Goal: Task Accomplishment & Management: Manage account settings

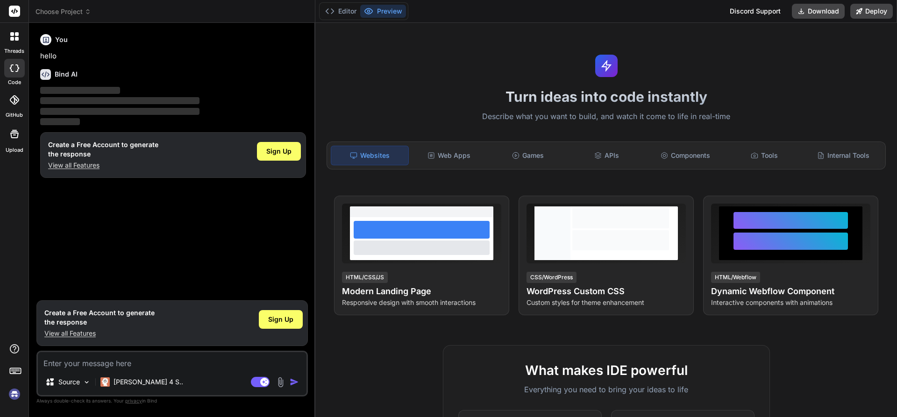
click at [12, 398] on img at bounding box center [15, 394] width 16 height 16
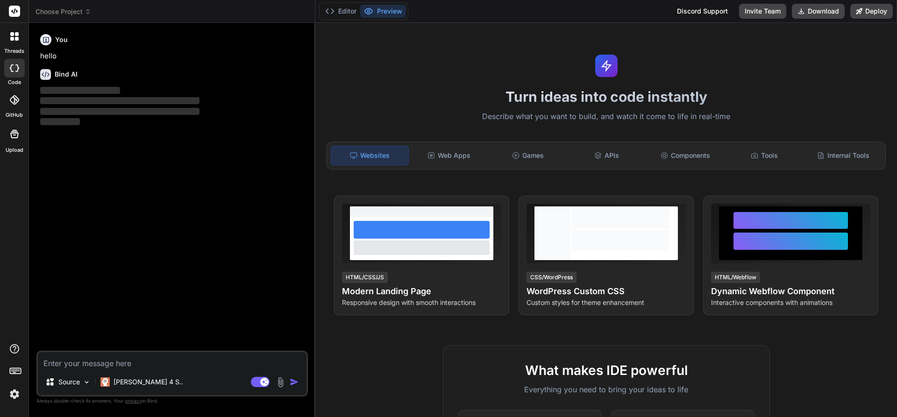
type textarea "x"
click at [19, 392] on img at bounding box center [15, 394] width 16 height 16
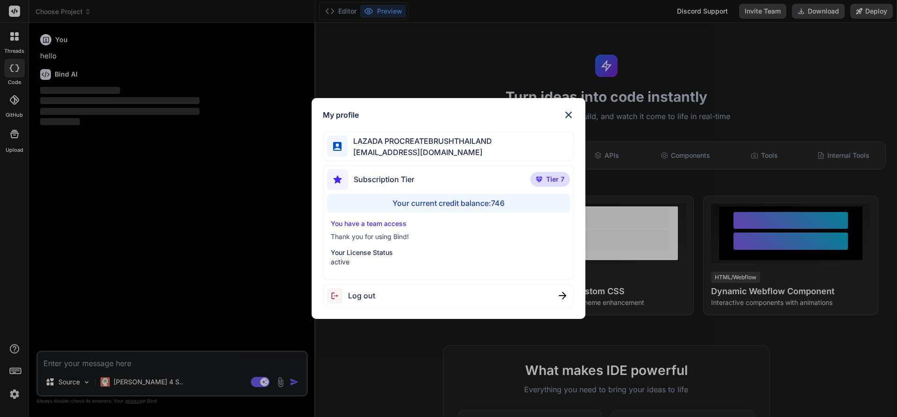
click at [698, 89] on div "My profile LAZADA PROCREATEBRUSHTHAILAND bank091048817622@gmail.com Subscriptio…" at bounding box center [448, 208] width 897 height 417
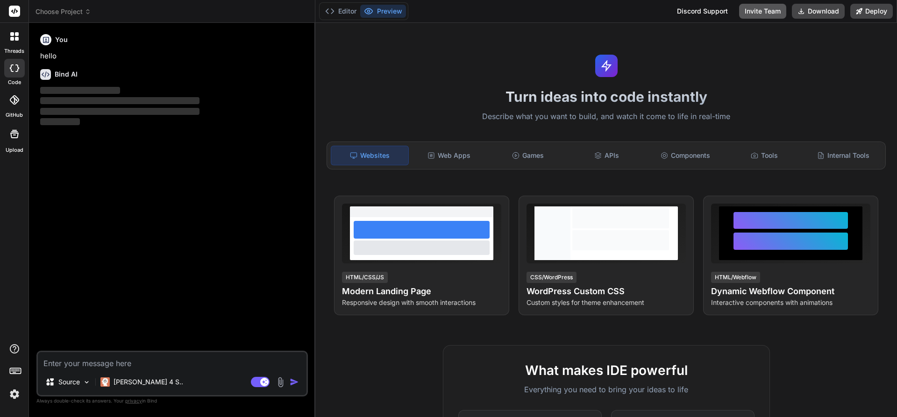
click at [755, 14] on button "Invite Team" at bounding box center [762, 11] width 47 height 15
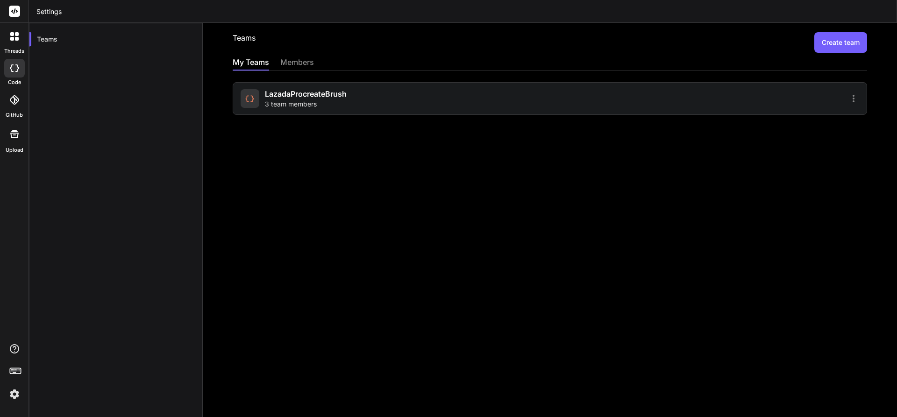
click at [605, 95] on div at bounding box center [705, 98] width 306 height 11
click at [852, 102] on icon at bounding box center [853, 98] width 2 height 7
click at [809, 107] on li "Settings" at bounding box center [799, 103] width 76 height 17
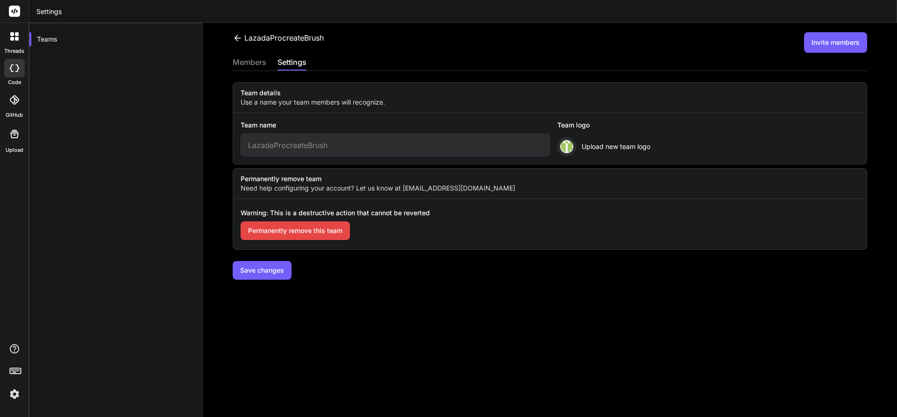
click at [254, 64] on div "members" at bounding box center [250, 63] width 34 height 13
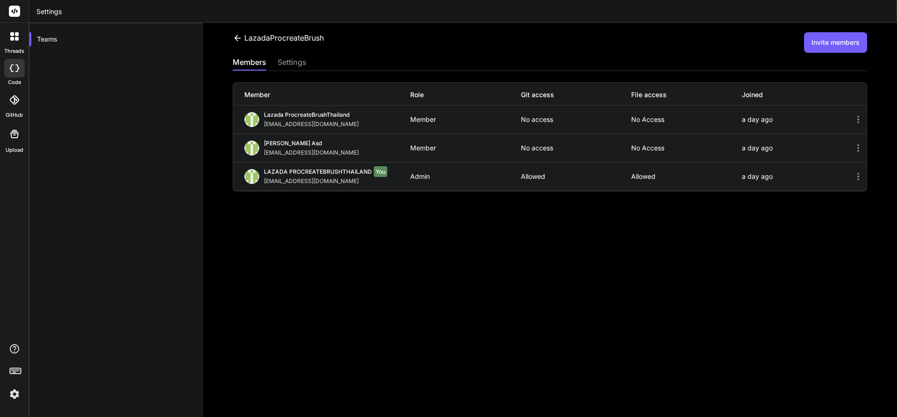
click at [855, 147] on icon at bounding box center [857, 147] width 11 height 11
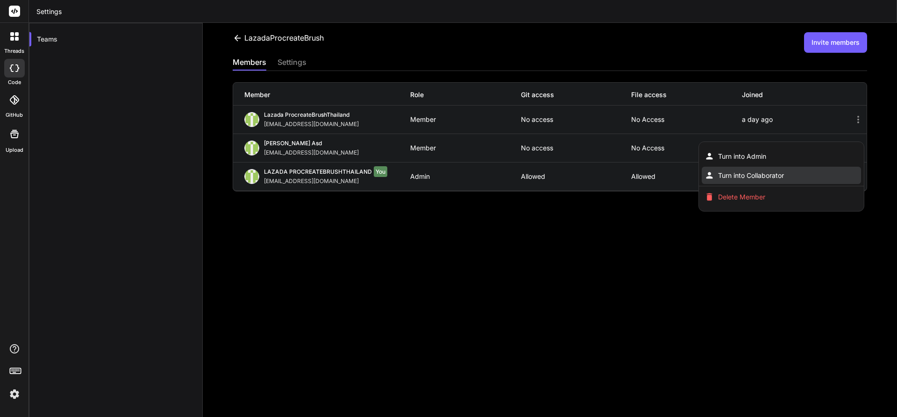
click at [775, 172] on span "Turn into Collaborator" at bounding box center [751, 175] width 66 height 9
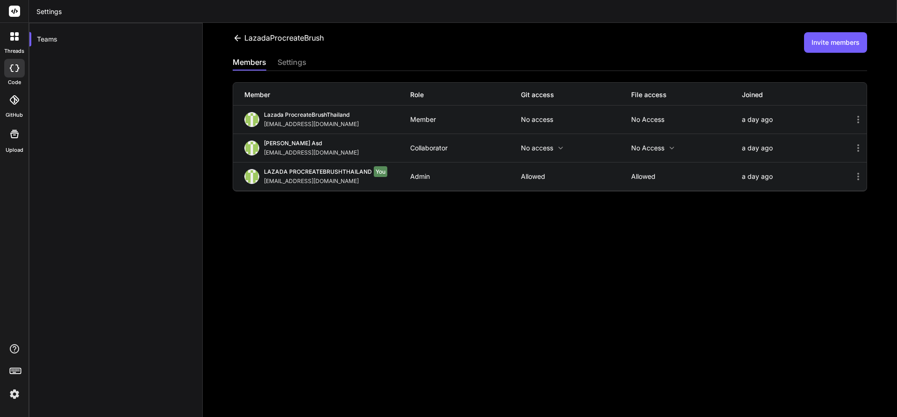
click at [852, 117] on icon at bounding box center [857, 119] width 11 height 11
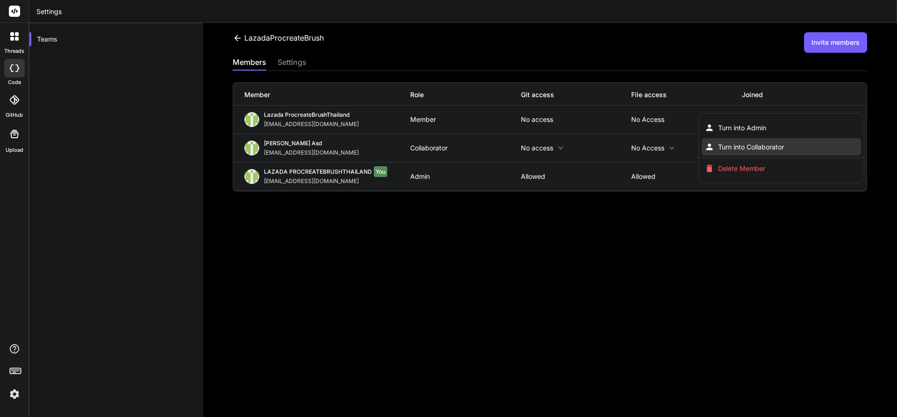
click at [796, 149] on li "Turn into Collaborator" at bounding box center [780, 146] width 159 height 17
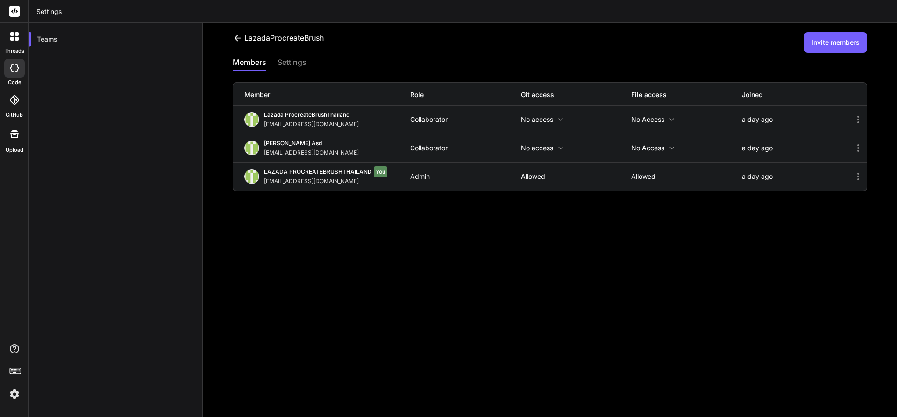
drag, startPoint x: 263, startPoint y: 122, endPoint x: 392, endPoint y: 125, distance: 128.9
click at [392, 125] on div "Lazada ProcreateBrushThailand lazadaprocreatebrushthailand-1@berrymail.cc" at bounding box center [327, 119] width 166 height 17
copy div "lazadaprocreatebrushthailand-1@berrymail.cc"
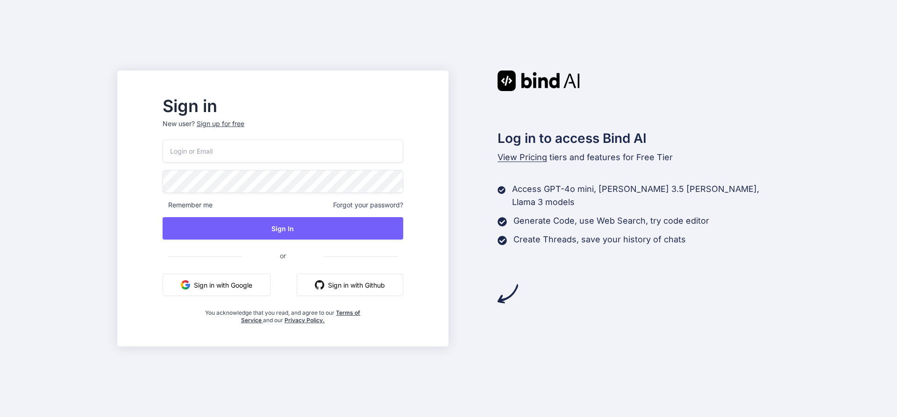
click at [243, 295] on button "Sign in with Google" at bounding box center [217, 285] width 108 height 22
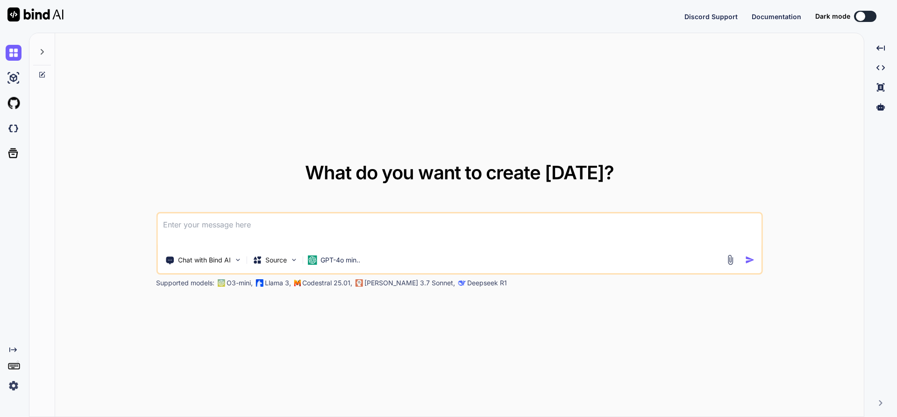
click at [242, 240] on textarea at bounding box center [459, 230] width 604 height 35
click at [215, 269] on div "Chat with Bind AI" at bounding box center [203, 260] width 84 height 19
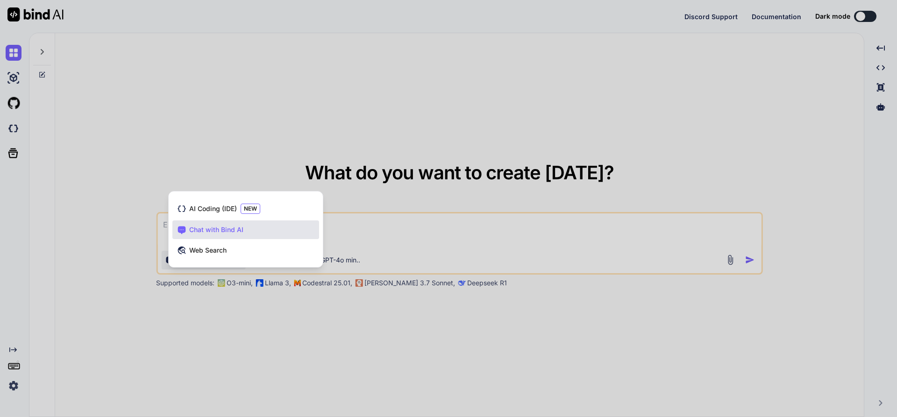
click at [406, 249] on div at bounding box center [448, 208] width 897 height 417
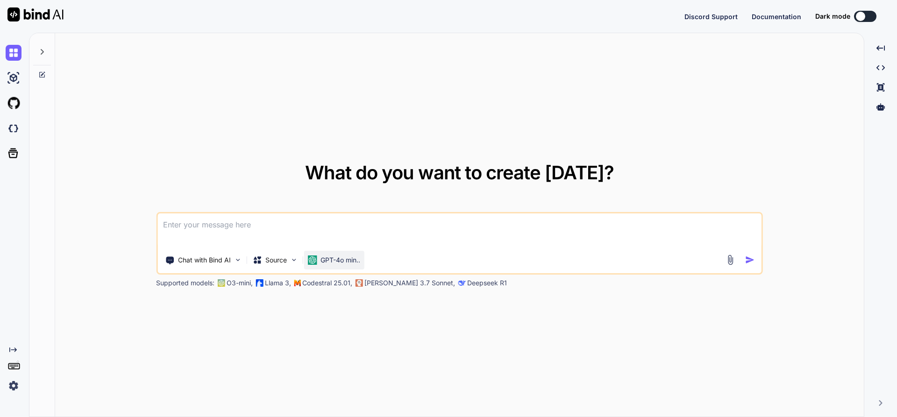
click at [319, 262] on div "GPT-4o min.." at bounding box center [333, 259] width 53 height 9
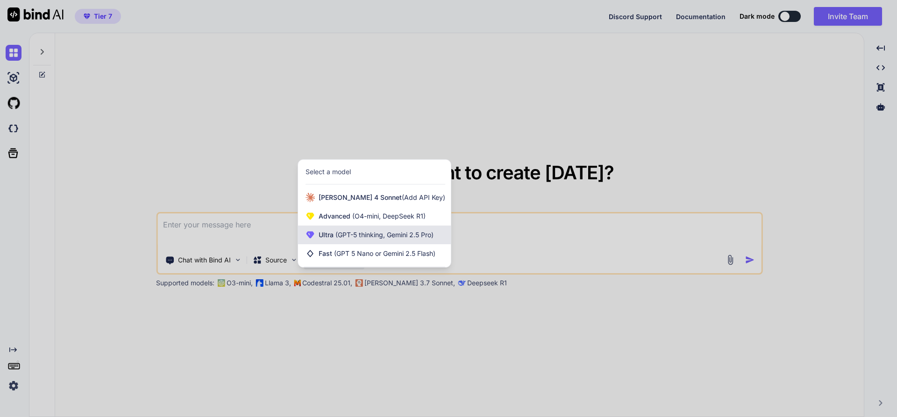
click at [366, 227] on div "Ultra (GPT-5 thinking, Gemini 2.5 Pro)" at bounding box center [374, 235] width 153 height 19
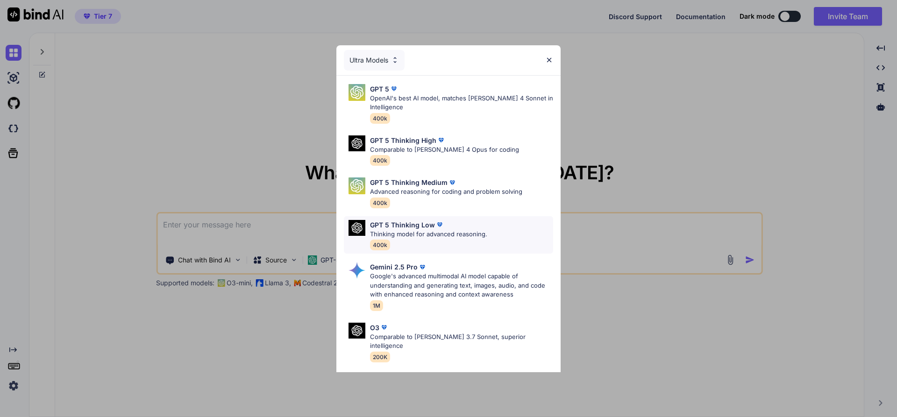
click at [385, 230] on p "Thinking model for advanced reasoning." at bounding box center [428, 234] width 117 height 9
type textarea "x"
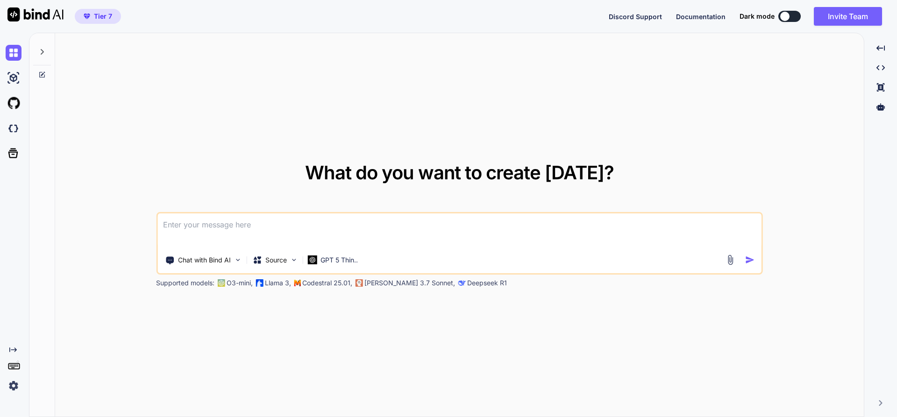
click at [385, 229] on textarea at bounding box center [459, 230] width 604 height 35
click at [852, 27] on div "Tier 7 Discord Support Documentation Dark mode Invite Team Created with Pixso." at bounding box center [448, 16] width 897 height 33
click at [851, 14] on button "Invite Team" at bounding box center [847, 16] width 68 height 19
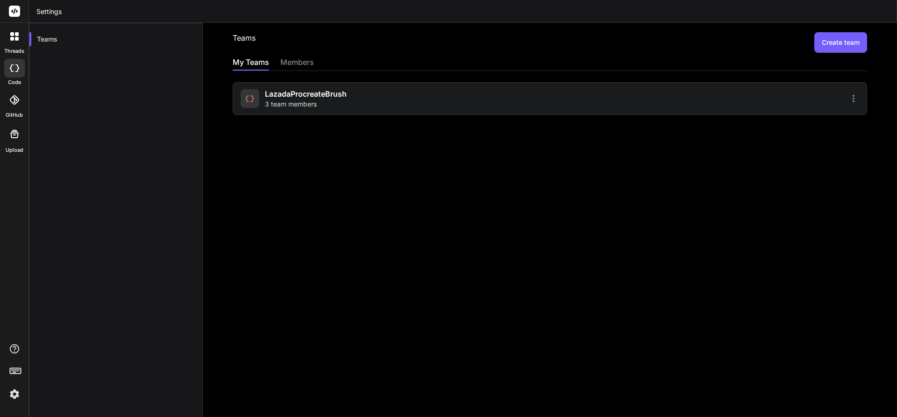
click at [415, 99] on div "LazadaProcreateBrush 3 team members" at bounding box center [393, 98] width 306 height 21
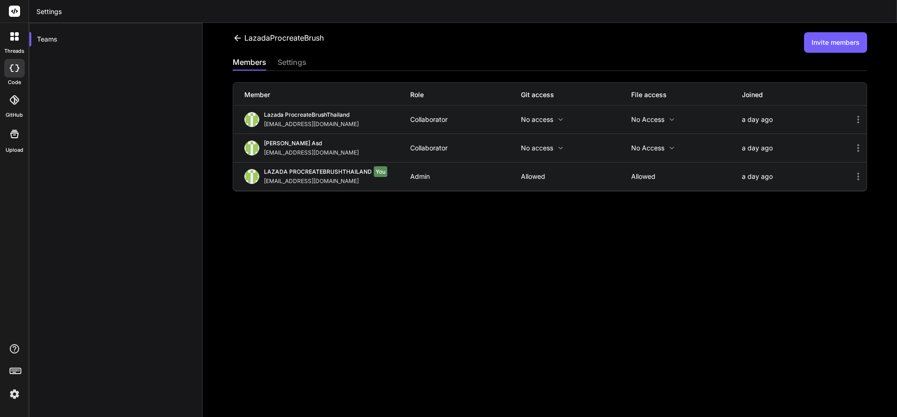
click at [547, 149] on p "No access" at bounding box center [576, 147] width 111 height 7
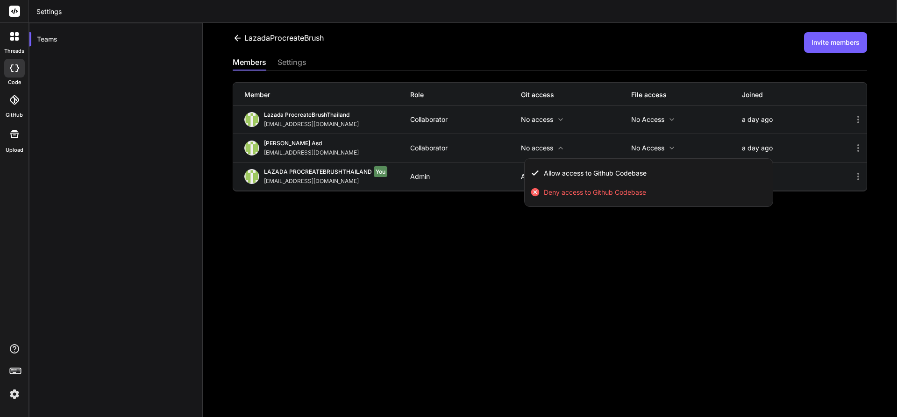
click at [580, 274] on div at bounding box center [448, 208] width 897 height 417
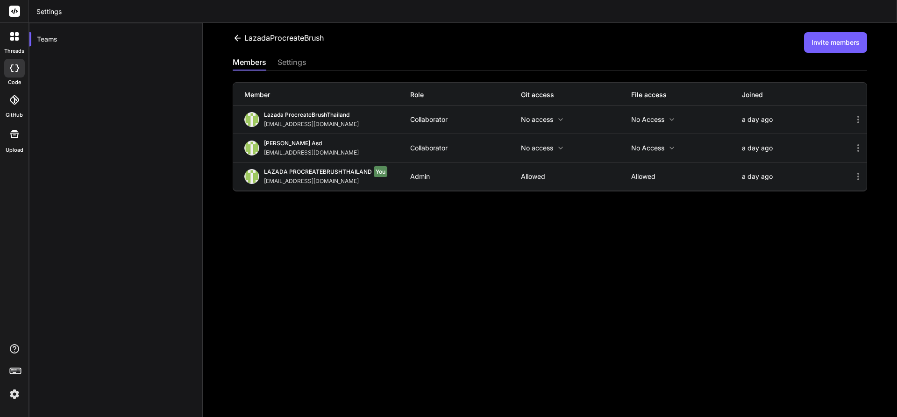
click at [650, 147] on p "No access" at bounding box center [686, 147] width 111 height 7
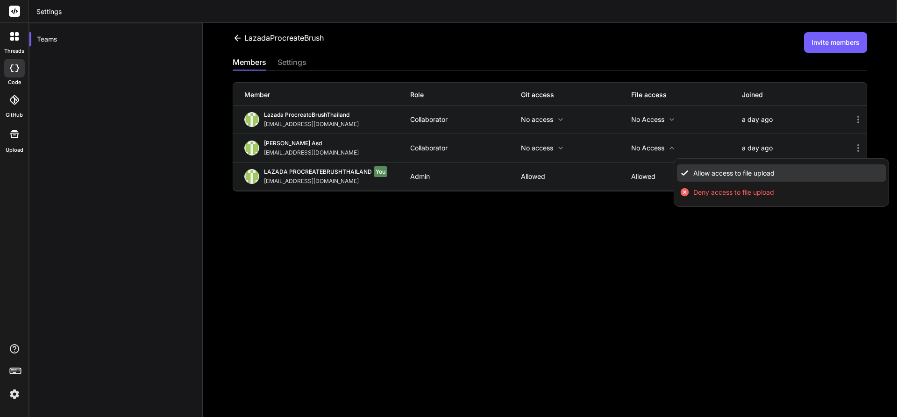
click at [699, 175] on span "Allow access to file upload" at bounding box center [733, 173] width 81 height 9
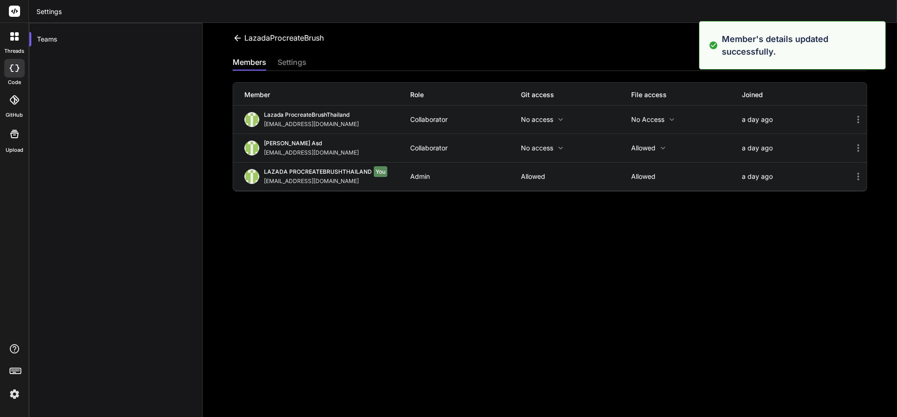
click at [645, 122] on p "No access" at bounding box center [686, 119] width 111 height 7
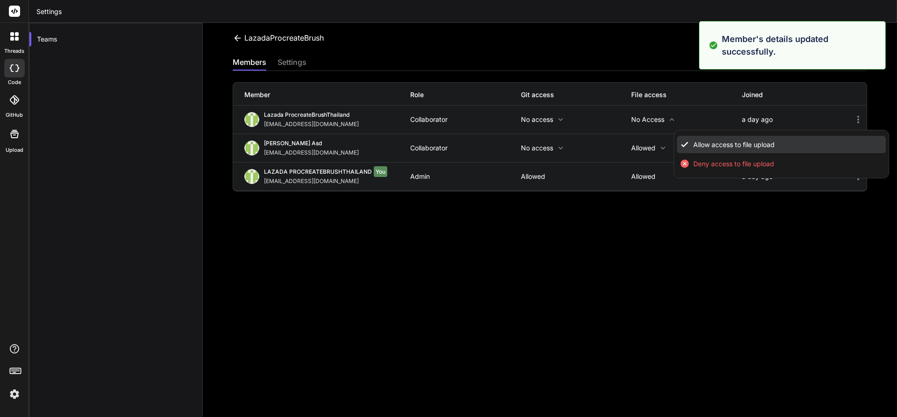
click at [686, 144] on li "Allow access to file upload" at bounding box center [781, 144] width 209 height 17
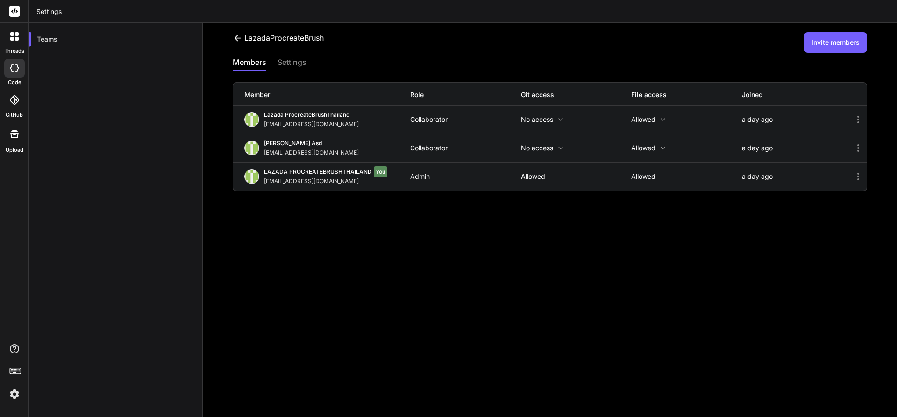
click at [533, 118] on p "No access" at bounding box center [576, 119] width 111 height 7
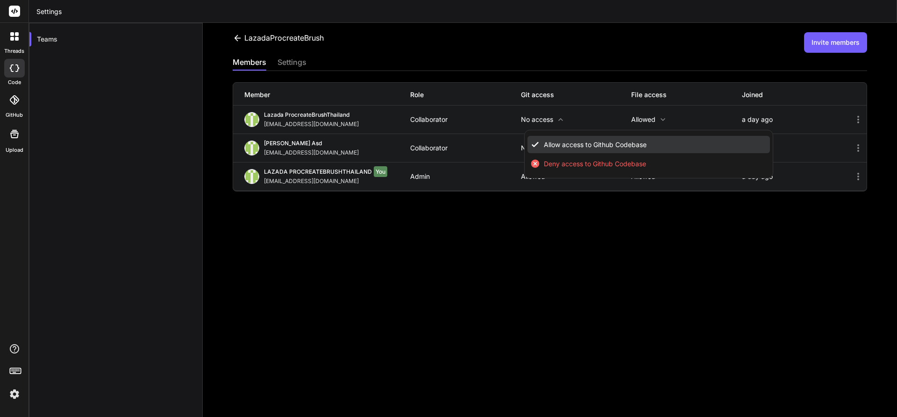
click at [554, 138] on li "Allow access to Github Codebase" at bounding box center [648, 144] width 242 height 17
click at [550, 145] on span "Allow access to Github Codebase" at bounding box center [595, 144] width 103 height 9
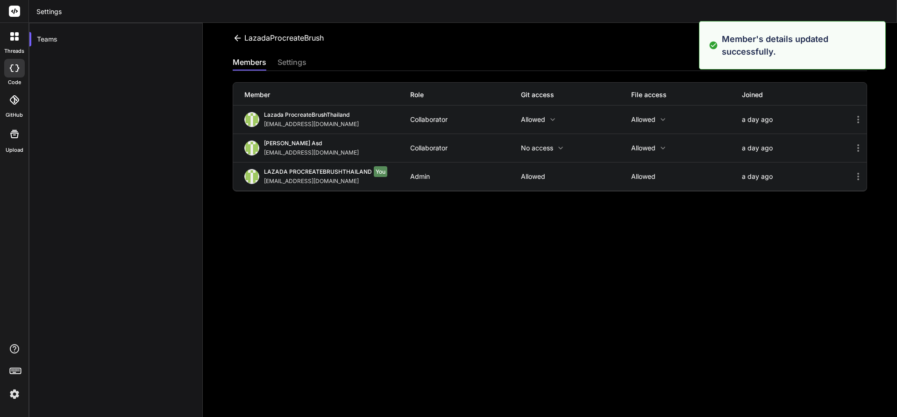
click at [543, 144] on p "No access" at bounding box center [576, 147] width 111 height 7
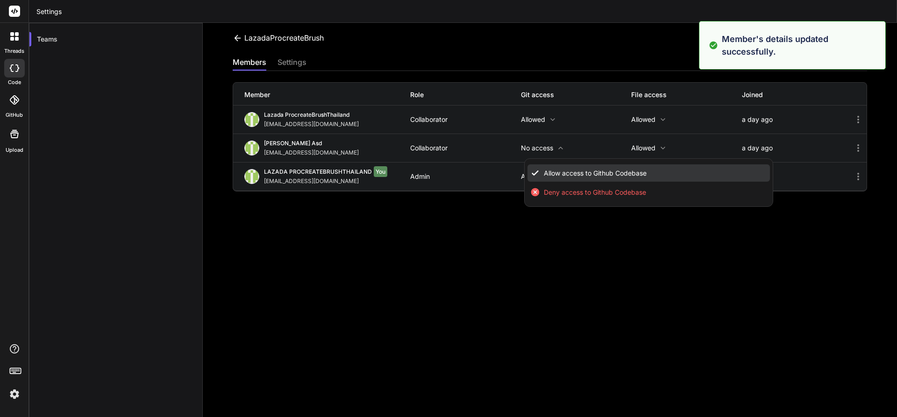
click at [564, 167] on li "Allow access to Github Codebase" at bounding box center [648, 172] width 242 height 17
